Goal: Navigation & Orientation: Find specific page/section

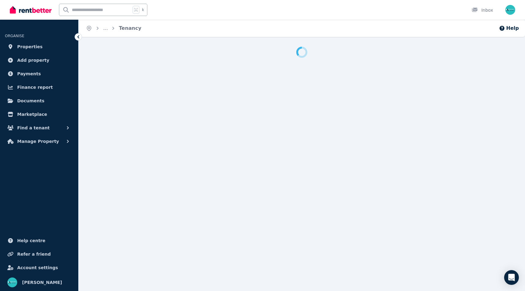
drag, startPoint x: 463, startPoint y: 52, endPoint x: 375, endPoint y: 48, distance: 87.9
click at [375, 48] on html "Open main menu k Inbox Open user menu ORGANISE Properties Add property Payments…" at bounding box center [262, 145] width 525 height 291
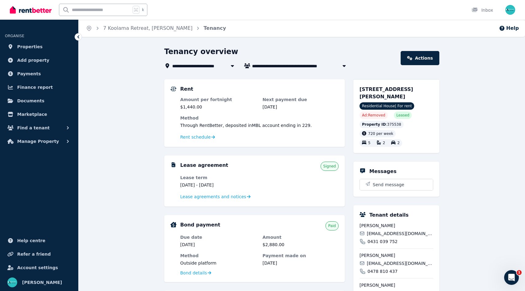
click at [0, 290] on nordpass-portal at bounding box center [0, 291] width 0 height 0
